Goal: Task Accomplishment & Management: Complete application form

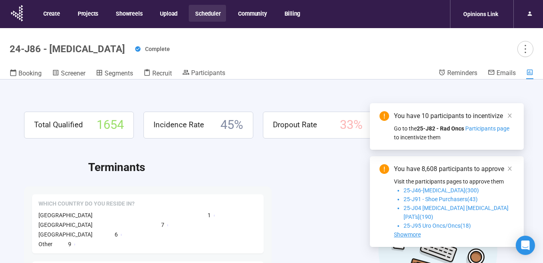
click at [205, 13] on button "Scheduler" at bounding box center [207, 13] width 37 height 17
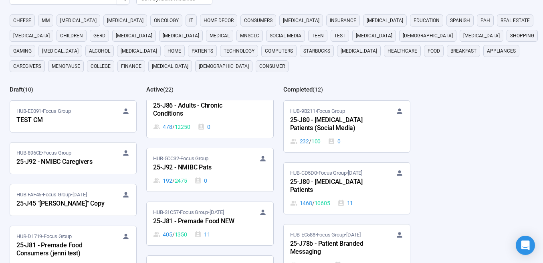
scroll to position [789, 0]
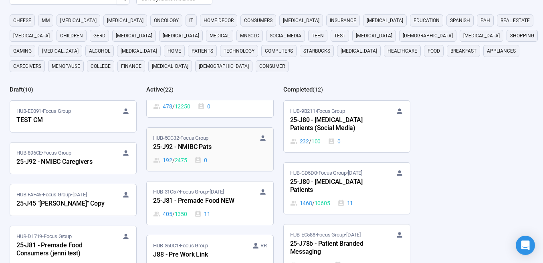
click at [209, 151] on div "25-J92 - NMIBC Pats" at bounding box center [197, 147] width 88 height 10
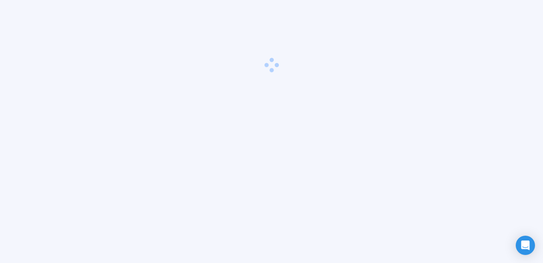
scroll to position [28, 0]
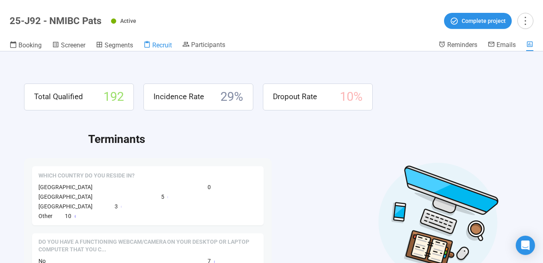
click at [154, 46] on span "Recruit" at bounding box center [162, 45] width 20 height 8
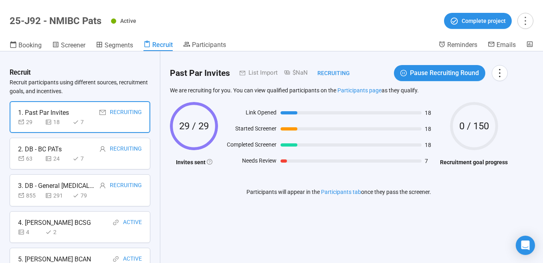
scroll to position [1, 0]
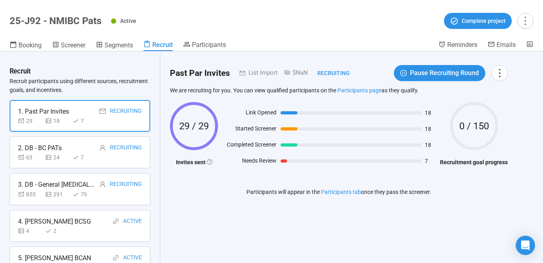
click at [62, 152] on div "2. DB - BC PATs Recruiting" at bounding box center [80, 148] width 124 height 10
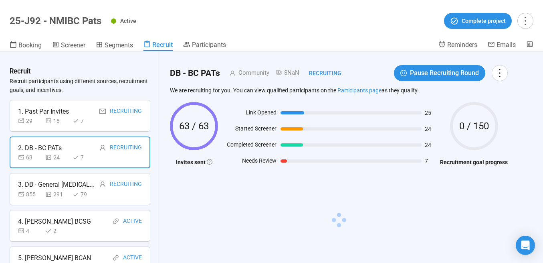
scroll to position [17, 0]
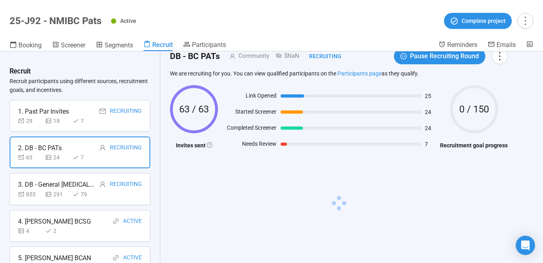
click at [60, 109] on div "1. Past Par Invites" at bounding box center [43, 111] width 51 height 10
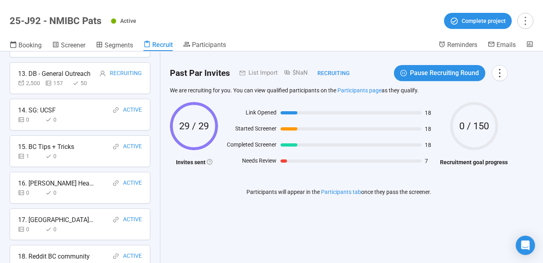
scroll to position [528, 0]
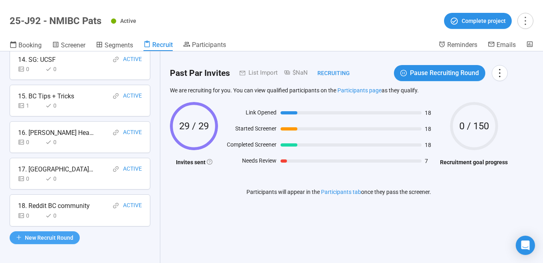
click at [43, 237] on span "New Recruit Round" at bounding box center [49, 237] width 49 height 9
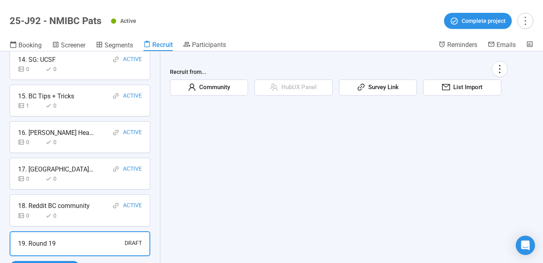
click at [198, 91] on span "Community" at bounding box center [213, 88] width 34 height 10
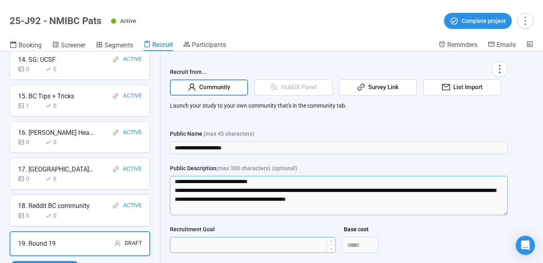
scroll to position [168, 0]
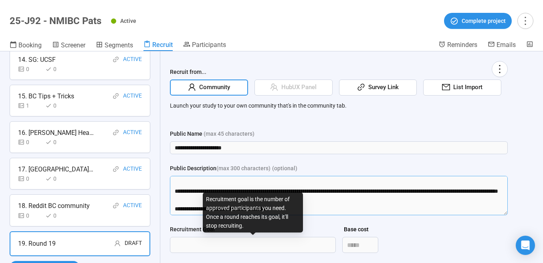
drag, startPoint x: 176, startPoint y: 199, endPoint x: 179, endPoint y: 233, distance: 33.4
click at [179, 237] on form "**********" at bounding box center [339, 225] width 338 height 193
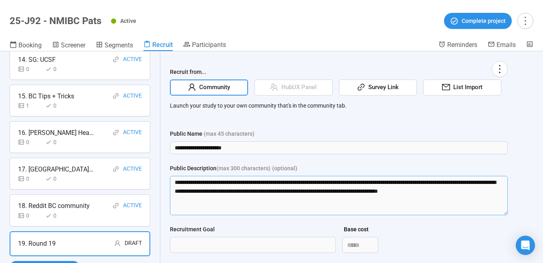
scroll to position [0, 0]
type textarea "**********"
click at [201, 243] on input "Recruitment Goal" at bounding box center [252, 244] width 165 height 15
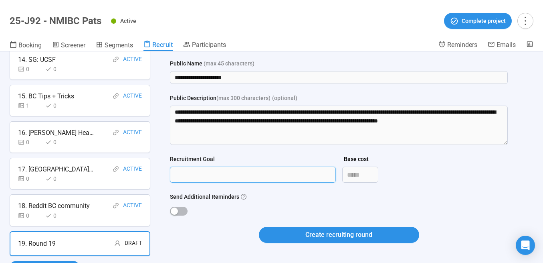
scroll to position [79, 0]
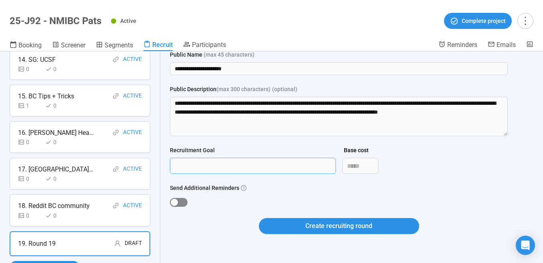
type input "***"
click at [176, 204] on div "button" at bounding box center [174, 201] width 7 height 7
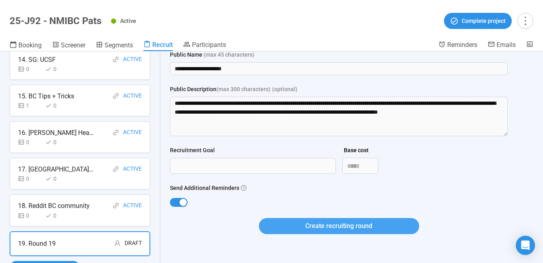
click at [327, 226] on span "Create recruiting round" at bounding box center [339, 226] width 67 height 10
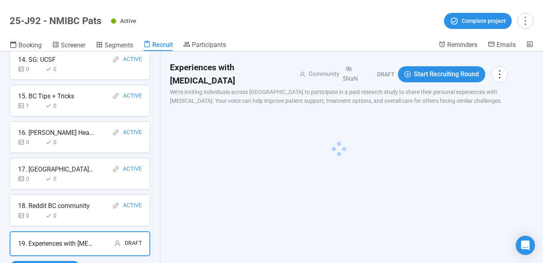
scroll to position [0, 0]
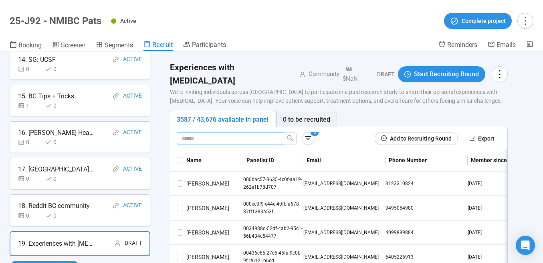
click at [235, 134] on input "text" at bounding box center [227, 138] width 91 height 9
click at [212, 132] on span at bounding box center [230, 138] width 107 height 13
click at [213, 134] on input "text" at bounding box center [227, 138] width 91 height 9
click at [221, 134] on input "text" at bounding box center [227, 138] width 91 height 9
paste input "**********"
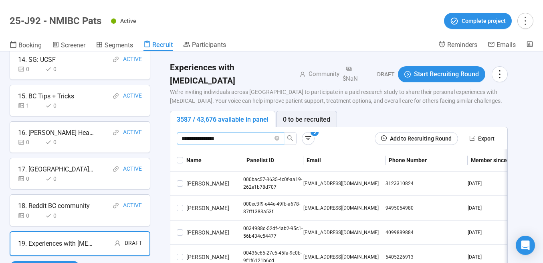
type input "**********"
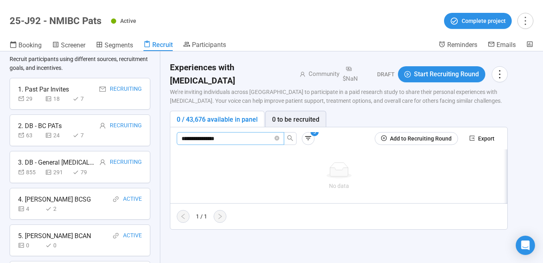
scroll to position [18, 0]
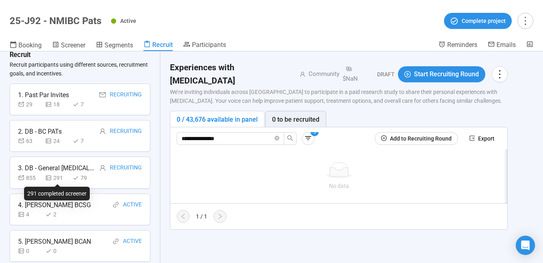
click at [50, 178] on icon at bounding box center [48, 177] width 6 height 6
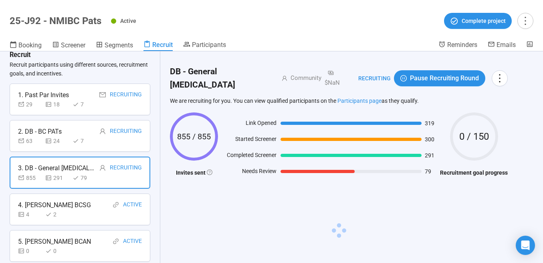
click at [60, 133] on div "2. DB - BC PATs" at bounding box center [40, 131] width 44 height 10
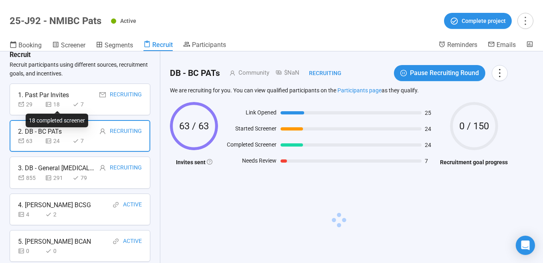
click at [62, 104] on div "18" at bounding box center [57, 104] width 24 height 9
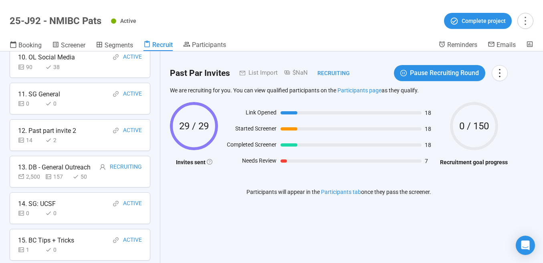
scroll to position [401, 0]
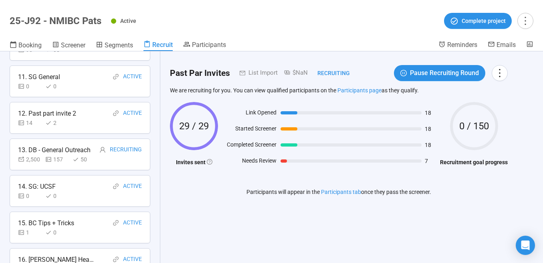
click at [63, 82] on div "0" at bounding box center [57, 86] width 24 height 9
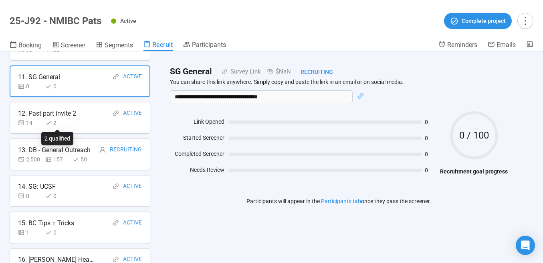
click at [69, 121] on div "2" at bounding box center [57, 122] width 24 height 9
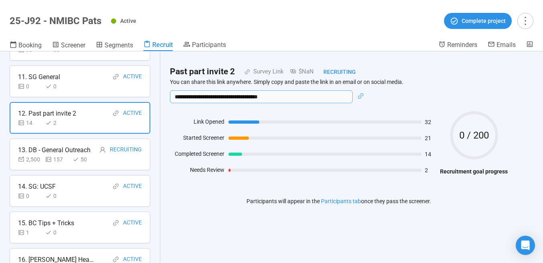
drag, startPoint x: 294, startPoint y: 97, endPoint x: 163, endPoint y: 91, distance: 131.6
click at [163, 91] on div "**********" at bounding box center [338, 140] width 357 height 179
click at [442, 81] on p "You can share this link anywhere. Simply copy and paste the link in an email or…" at bounding box center [339, 81] width 338 height 7
